Goal: Feedback & Contribution: Submit feedback/report problem

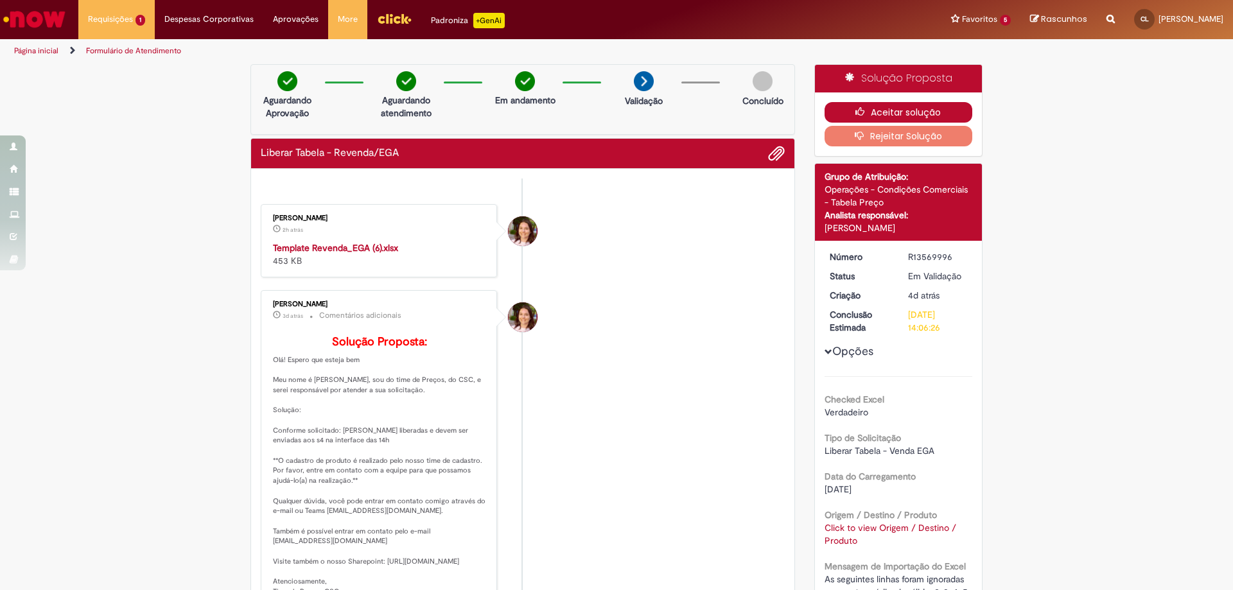
click at [892, 111] on button "Aceitar solução" at bounding box center [898, 112] width 148 height 21
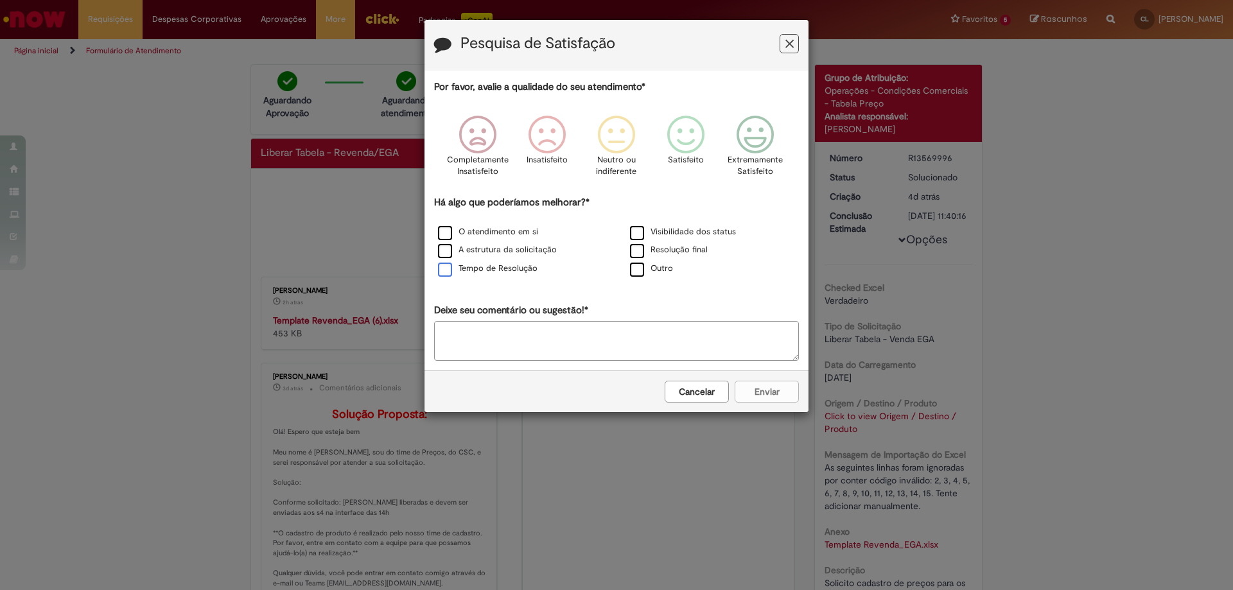
click at [522, 263] on label "Tempo de Resolução" at bounding box center [488, 269] width 100 height 12
click at [521, 248] on label "A estrutura da solicitação" at bounding box center [497, 250] width 119 height 12
click at [523, 234] on label "O atendimento em si" at bounding box center [488, 232] width 100 height 12
